Goal: Task Accomplishment & Management: Complete application form

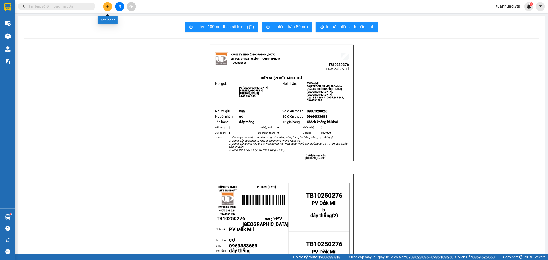
click at [107, 8] on icon "plus" at bounding box center [107, 6] width 0 height 3
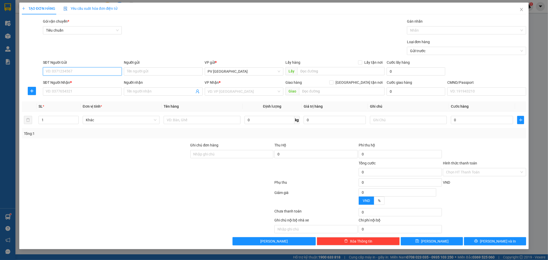
click at [107, 72] on input "SĐT Người Gửi" at bounding box center [82, 71] width 79 height 8
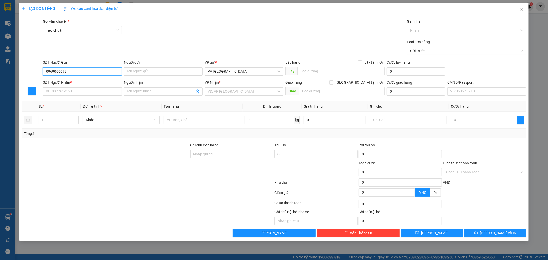
type input "0969006698"
type input "an gia phát"
click at [79, 91] on input "SĐT Người Nhận *" at bounding box center [82, 91] width 79 height 8
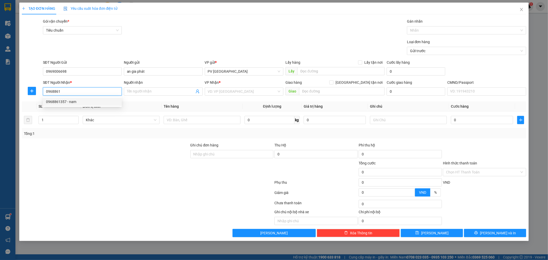
click at [93, 99] on div "0968861357 - nam" at bounding box center [82, 102] width 73 height 6
type input "0968861357"
type input "nam"
type input "0968861357"
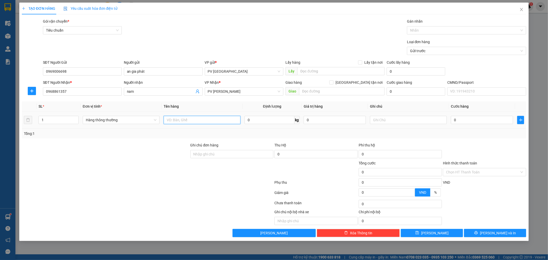
click at [193, 122] on input "text" at bounding box center [202, 120] width 77 height 8
type input "giấy"
click at [399, 120] on input "text" at bounding box center [408, 120] width 77 height 8
type input "cục màu trắng"
click at [482, 120] on input "0" at bounding box center [482, 120] width 62 height 8
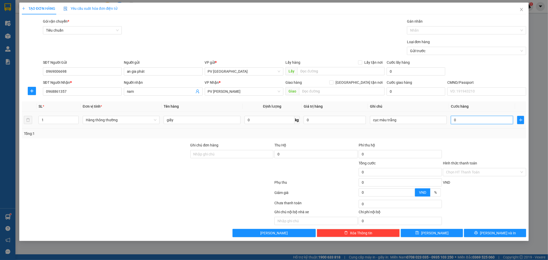
type input "4"
type input "40"
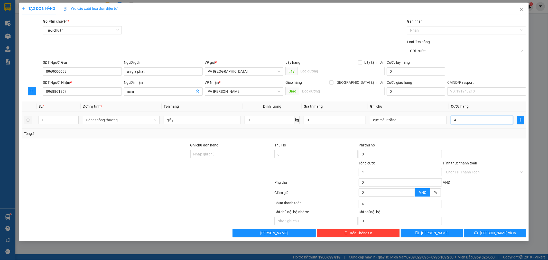
type input "40"
type input "400"
type input "4.000"
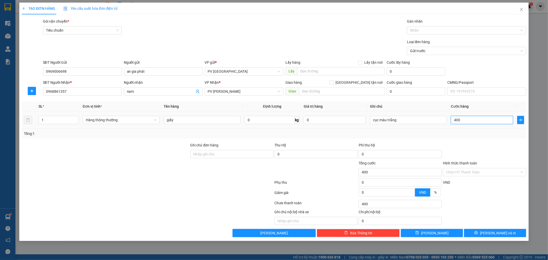
type input "4.000"
type input "40.000"
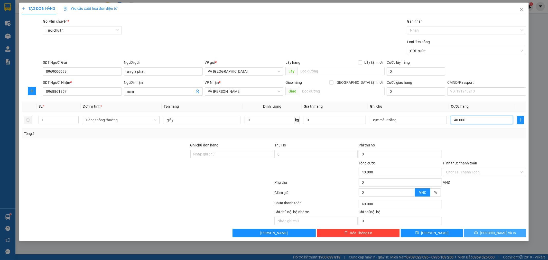
type input "40.000"
click at [509, 232] on button "[PERSON_NAME] và In" at bounding box center [495, 233] width 62 height 8
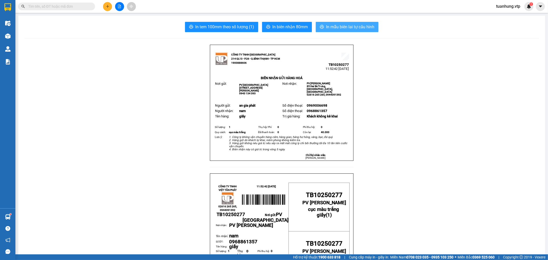
click at [338, 27] on span "In mẫu biên lai tự cấu hình" at bounding box center [350, 27] width 48 height 6
